Goal: Obtain resource: Obtain resource

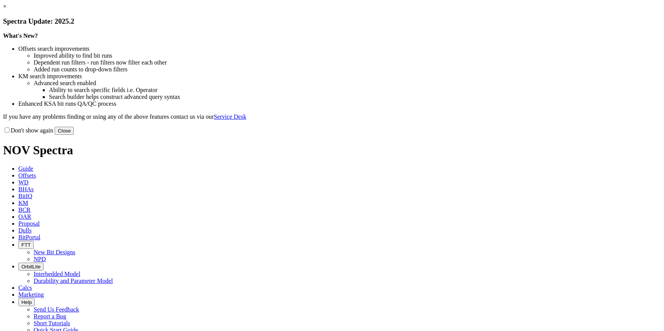
click at [74, 135] on button "Close" at bounding box center [64, 131] width 19 height 8
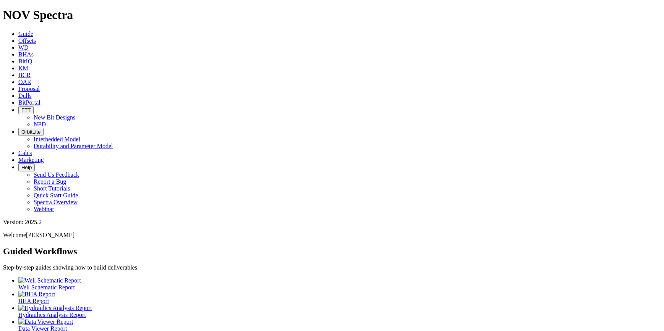
click at [18, 37] on icon at bounding box center [18, 40] width 0 height 6
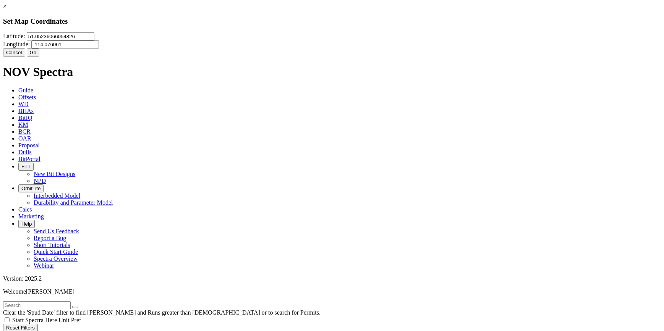
drag, startPoint x: 394, startPoint y: 47, endPoint x: 305, endPoint y: 38, distance: 89.5
click at [312, 38] on div "[GEOGRAPHIC_DATA]" at bounding box center [332, 40] width 658 height 16
paste input "number"
drag, startPoint x: 366, startPoint y: 49, endPoint x: 338, endPoint y: 50, distance: 28.3
click at [99, 49] on input "Longitude:" at bounding box center [65, 45] width 68 height 8
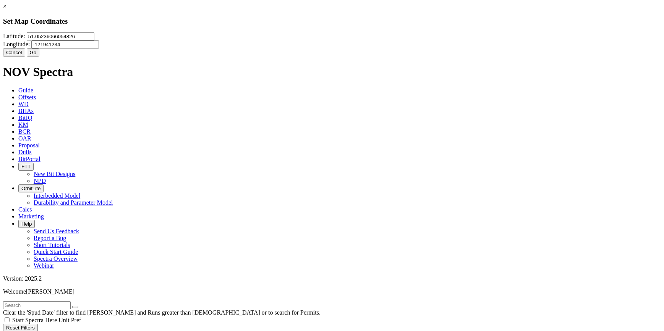
type input "-121941234"
drag, startPoint x: 310, startPoint y: 52, endPoint x: 232, endPoint y: 48, distance: 78.4
click at [94, 41] on input "51.05236066054826" at bounding box center [61, 36] width 68 height 8
type input "5"
paste input "56.302728"
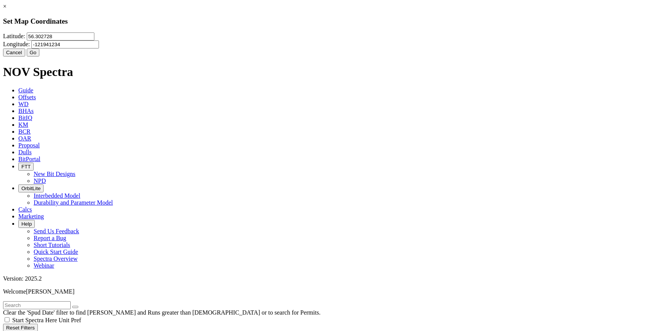
type input "56.302728"
click at [99, 47] on input "-121941234" at bounding box center [65, 45] width 68 height 8
type input "-121.941234"
click at [40, 57] on button "Go" at bounding box center [33, 53] width 13 height 8
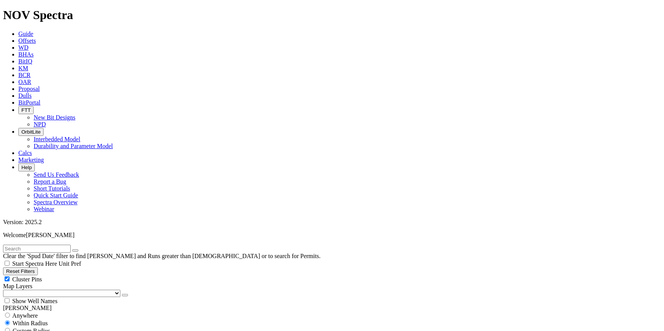
scroll to position [104, 0]
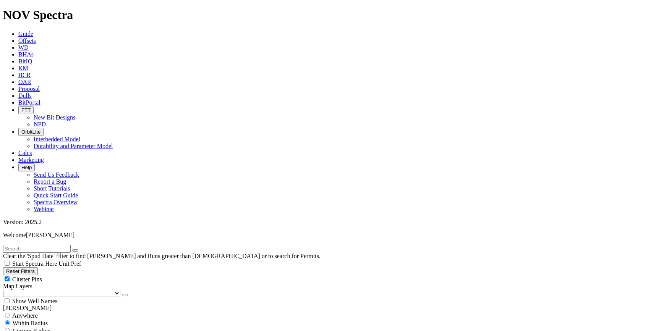
scroll to position [243, 0]
select select "171.45"
checkbox input "false"
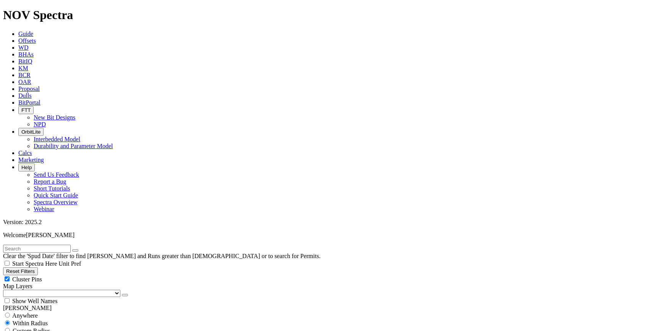
select select "? number:171.45 ?"
